Goal: Information Seeking & Learning: Learn about a topic

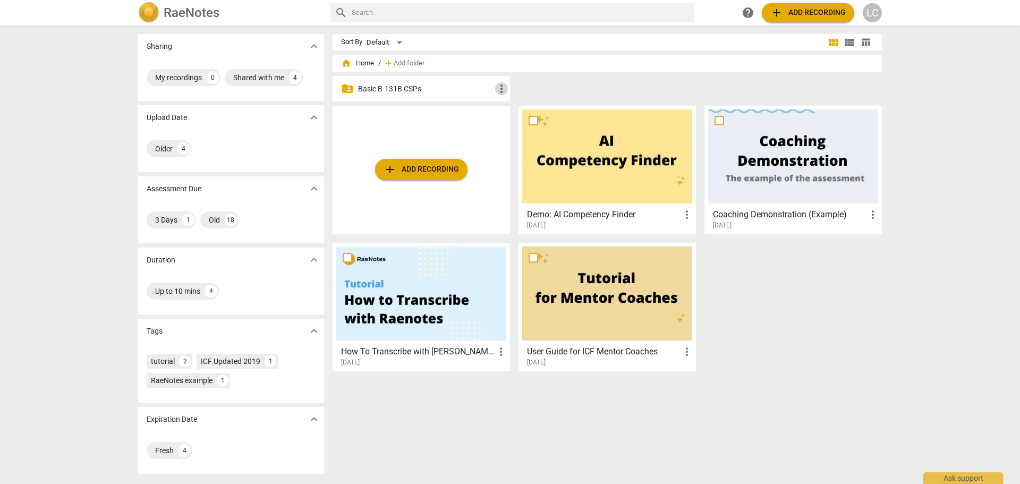
click at [499, 85] on span "more_vert" at bounding box center [501, 88] width 13 height 13
click at [385, 89] on div at bounding box center [510, 242] width 1020 height 484
click at [385, 89] on p "Basic B-131B CSPs" at bounding box center [426, 88] width 137 height 11
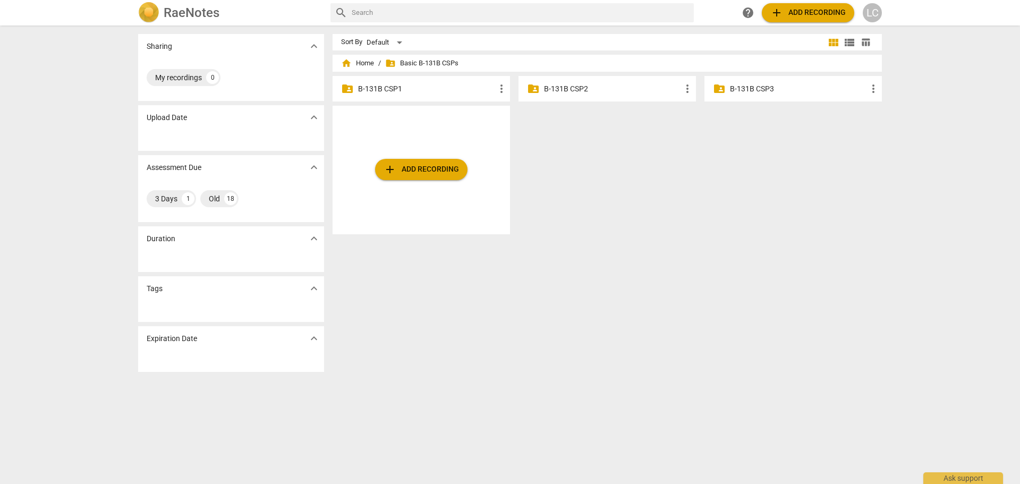
click at [380, 86] on p "B-131B CSP1" at bounding box center [426, 88] width 137 height 11
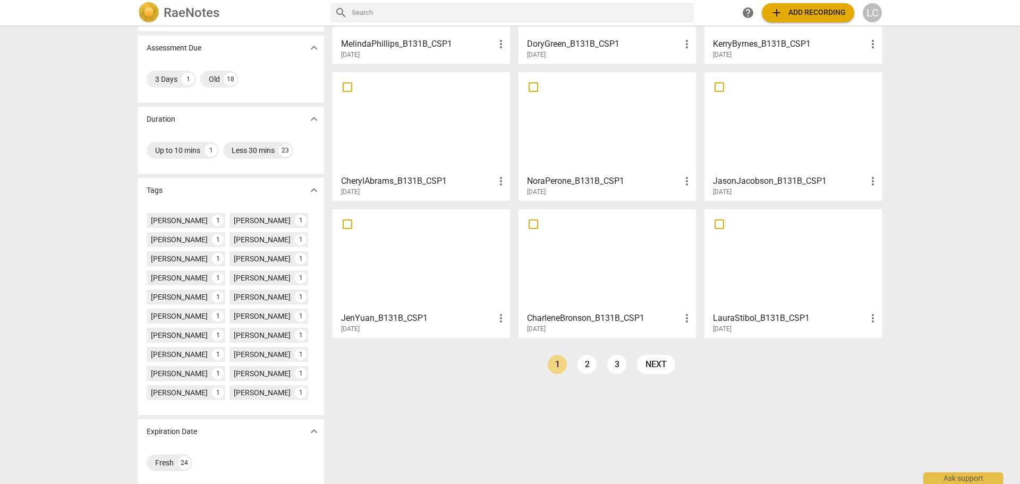
scroll to position [147, 0]
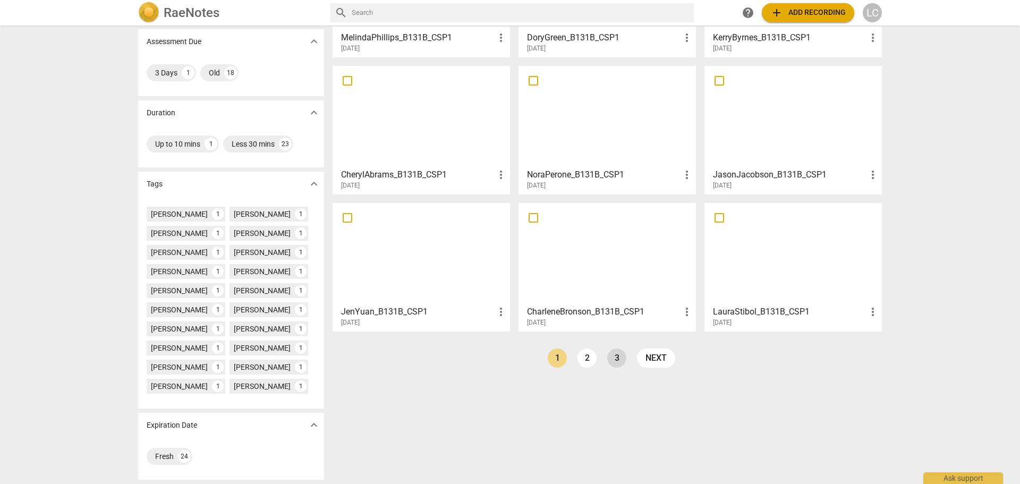
click at [614, 361] on link "3" at bounding box center [616, 358] width 19 height 19
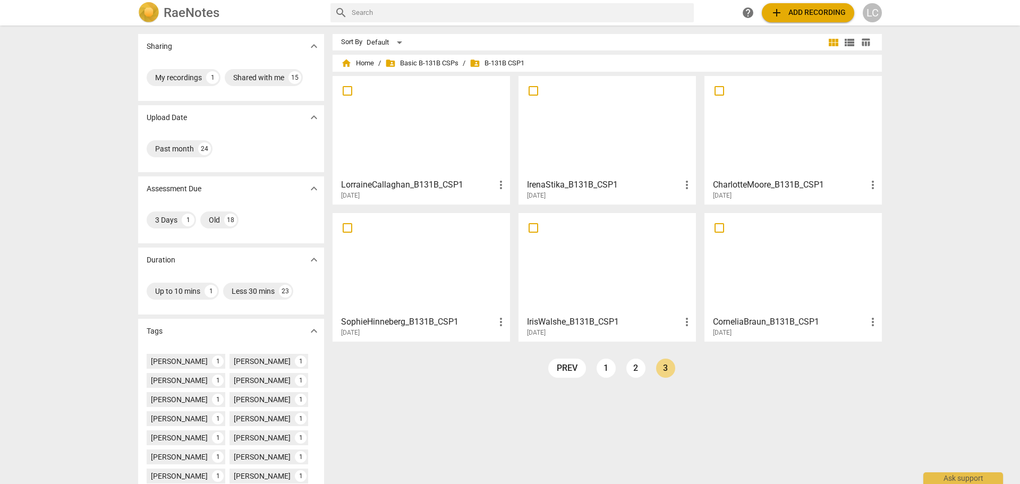
click at [416, 119] on div at bounding box center [421, 127] width 170 height 94
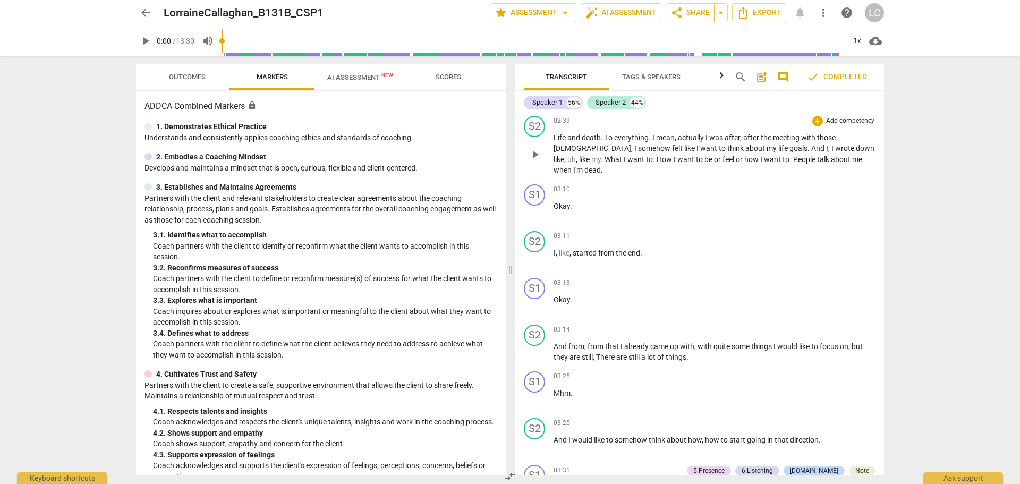
scroll to position [744, 0]
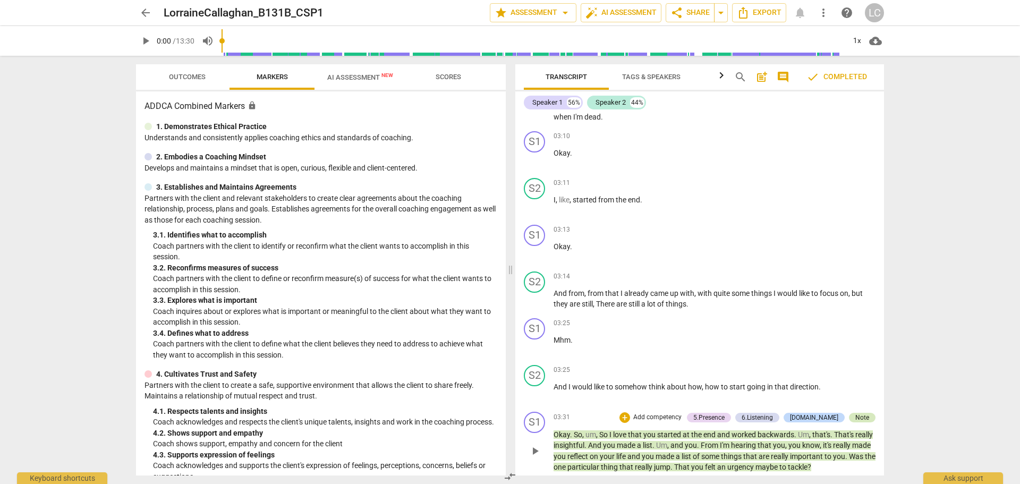
click at [864, 413] on div "Note" at bounding box center [863, 418] width 14 height 10
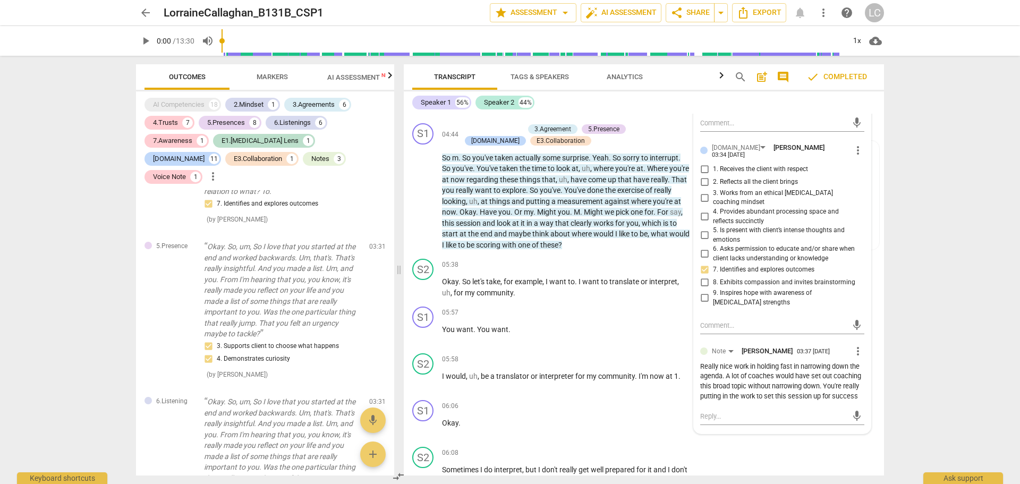
scroll to position [1399, 0]
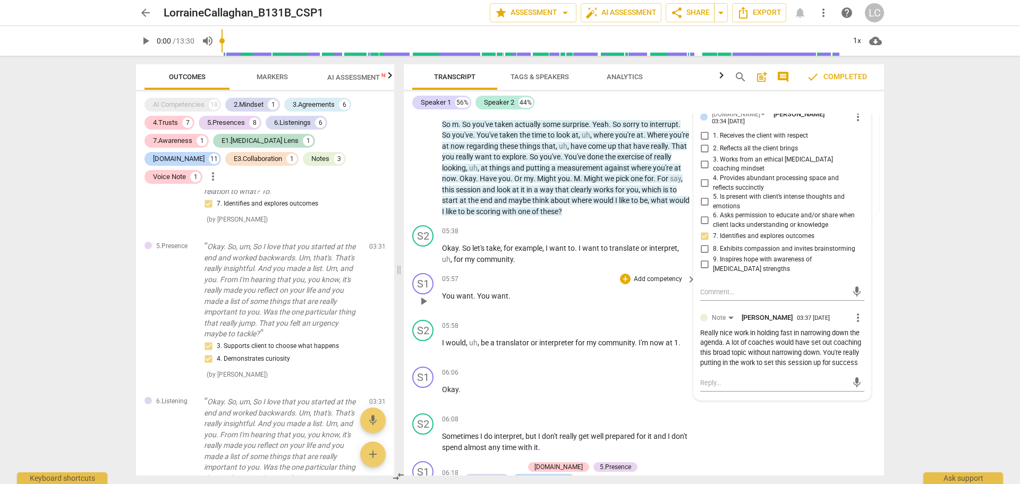
click at [627, 302] on p "You want . You want ." at bounding box center [566, 296] width 249 height 11
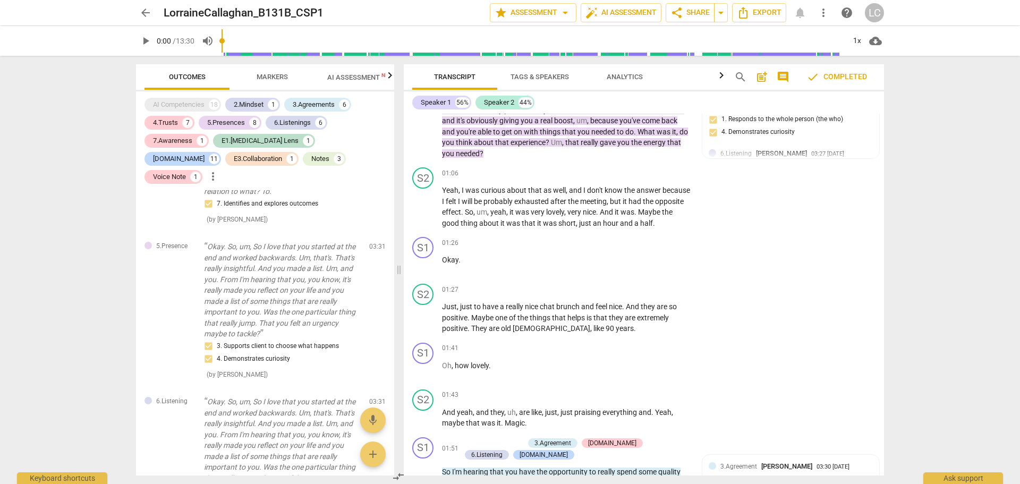
scroll to position [0, 0]
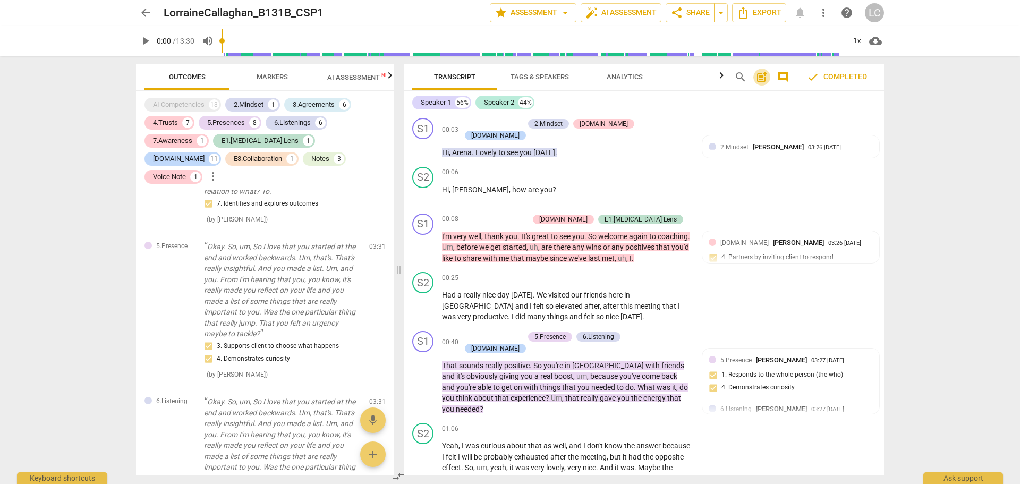
click at [763, 78] on span "post_add" at bounding box center [762, 77] width 13 height 13
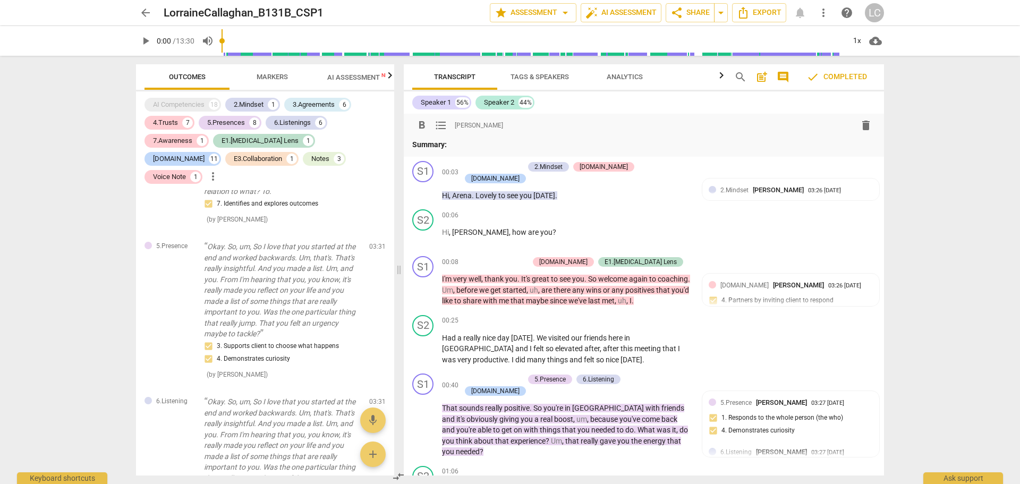
click at [785, 77] on span "comment" at bounding box center [783, 77] width 13 height 13
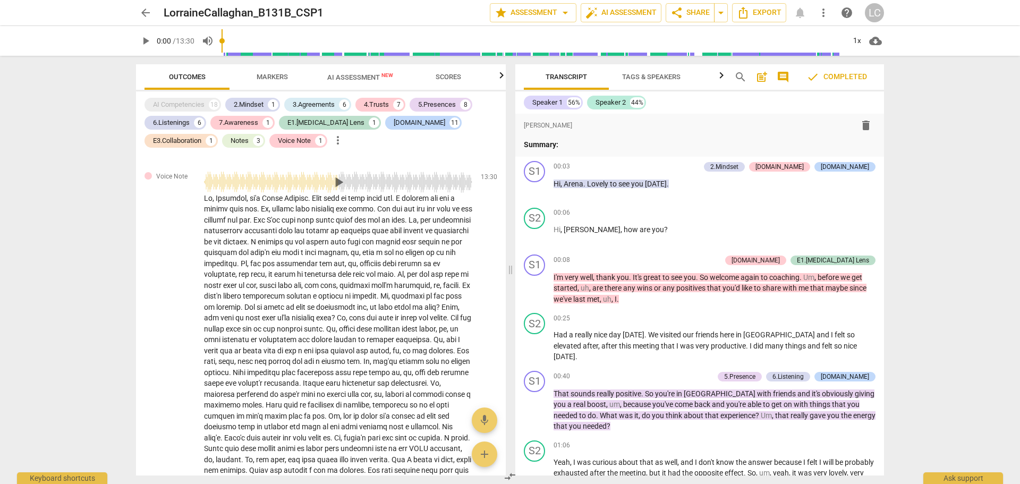
scroll to position [3981, 0]
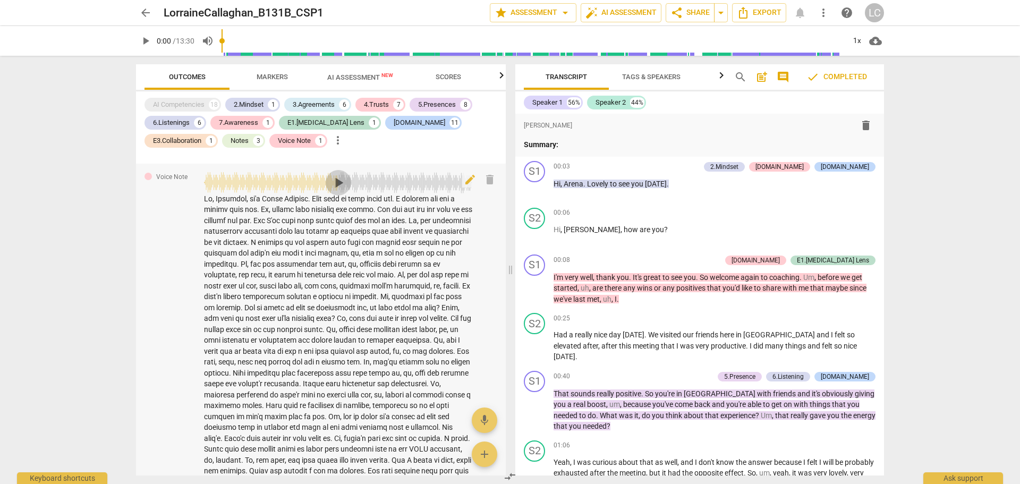
click at [335, 191] on span "play_arrow" at bounding box center [338, 182] width 17 height 17
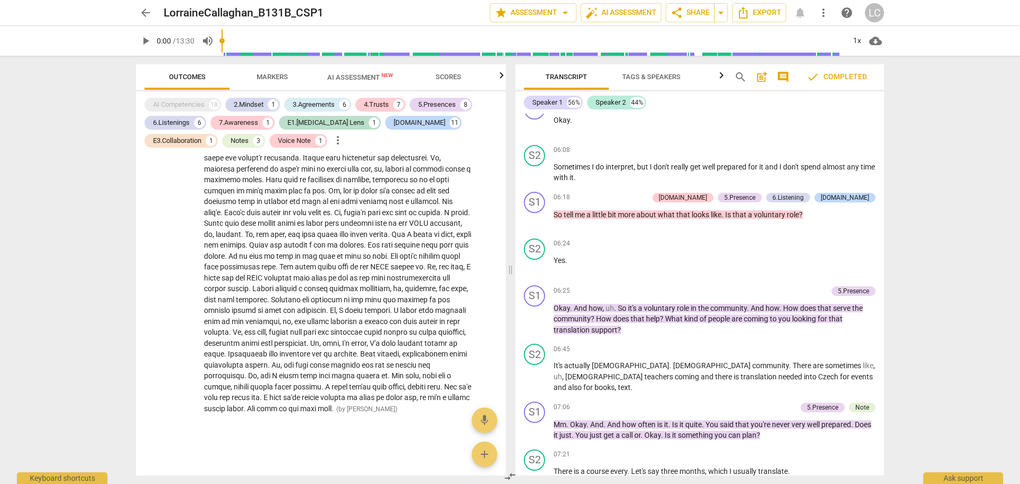
scroll to position [1574, 0]
